Goal: Find contact information: Find contact information

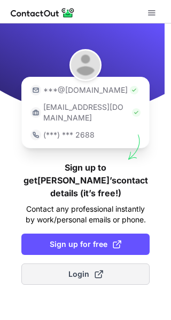
click at [82, 269] on span "Login" at bounding box center [85, 274] width 35 height 11
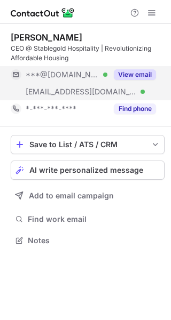
scroll to position [233, 171]
click at [140, 73] on button "View email" at bounding box center [135, 74] width 42 height 11
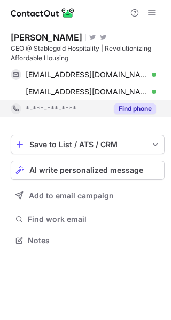
click at [137, 102] on div "Find phone" at bounding box center [131, 108] width 49 height 17
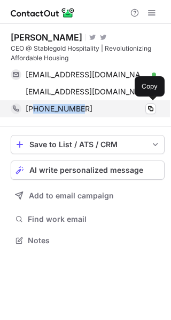
drag, startPoint x: 35, startPoint y: 107, endPoint x: 93, endPoint y: 109, distance: 58.7
click at [93, 109] on div "+17705682308" at bounding box center [91, 109] width 130 height 10
copy span "7705682308"
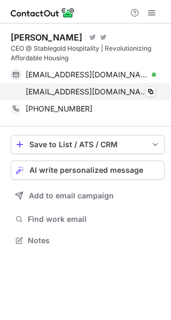
scroll to position [233, 171]
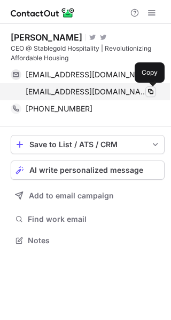
click at [150, 90] on span at bounding box center [150, 91] width 9 height 9
